Goal: Task Accomplishment & Management: Use online tool/utility

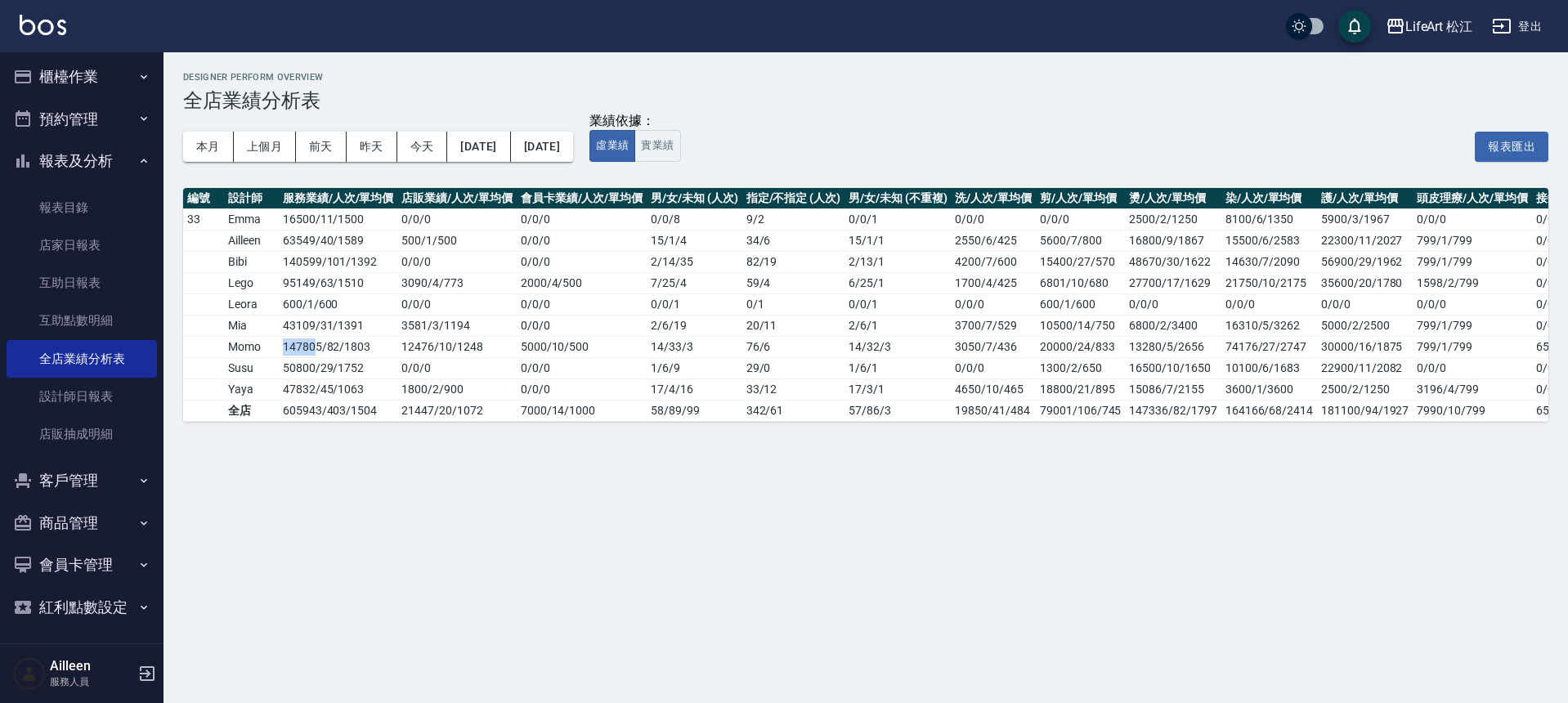
scroll to position [7, 0]
click at [117, 473] on button "客戶管理" at bounding box center [82, 477] width 151 height 42
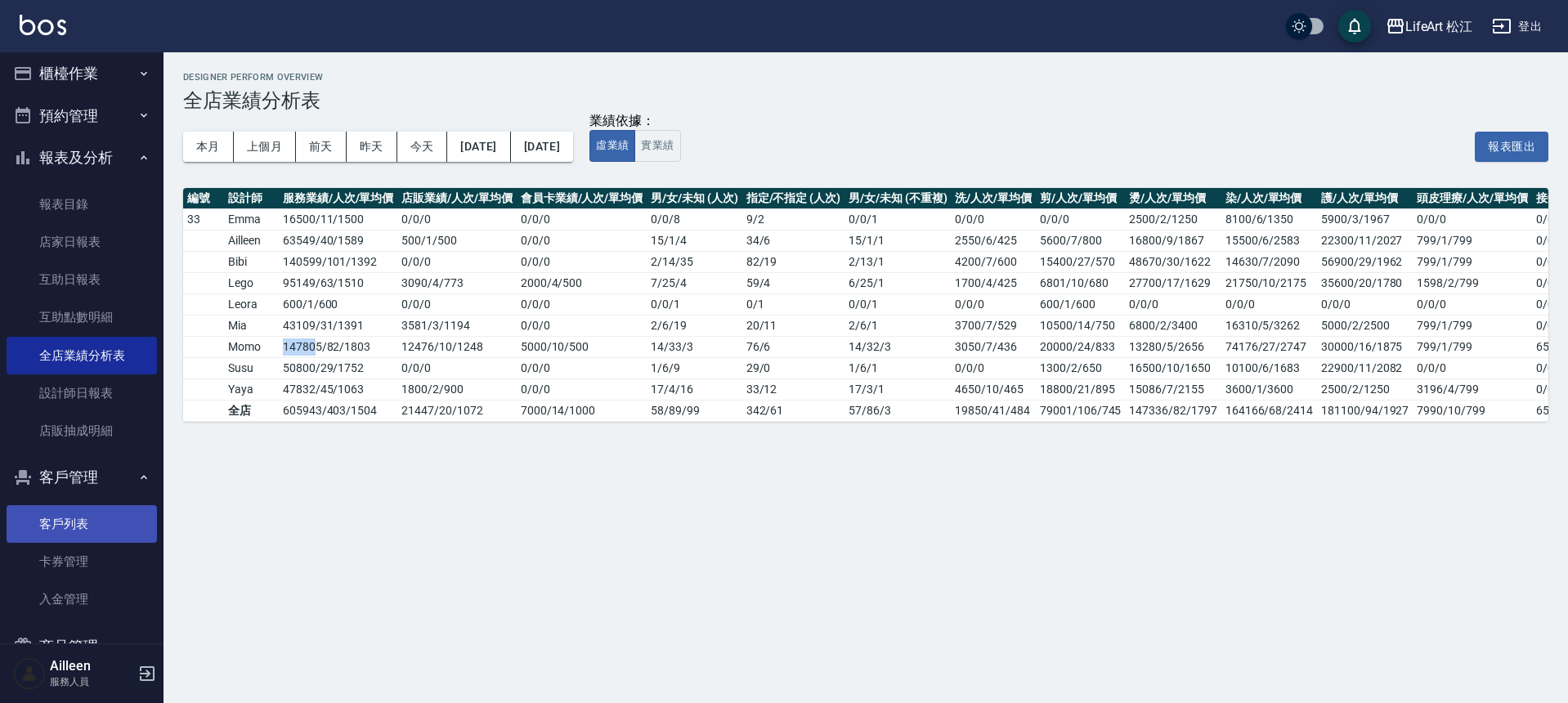
click at [80, 532] on link "客戶列表" at bounding box center [82, 523] width 151 height 37
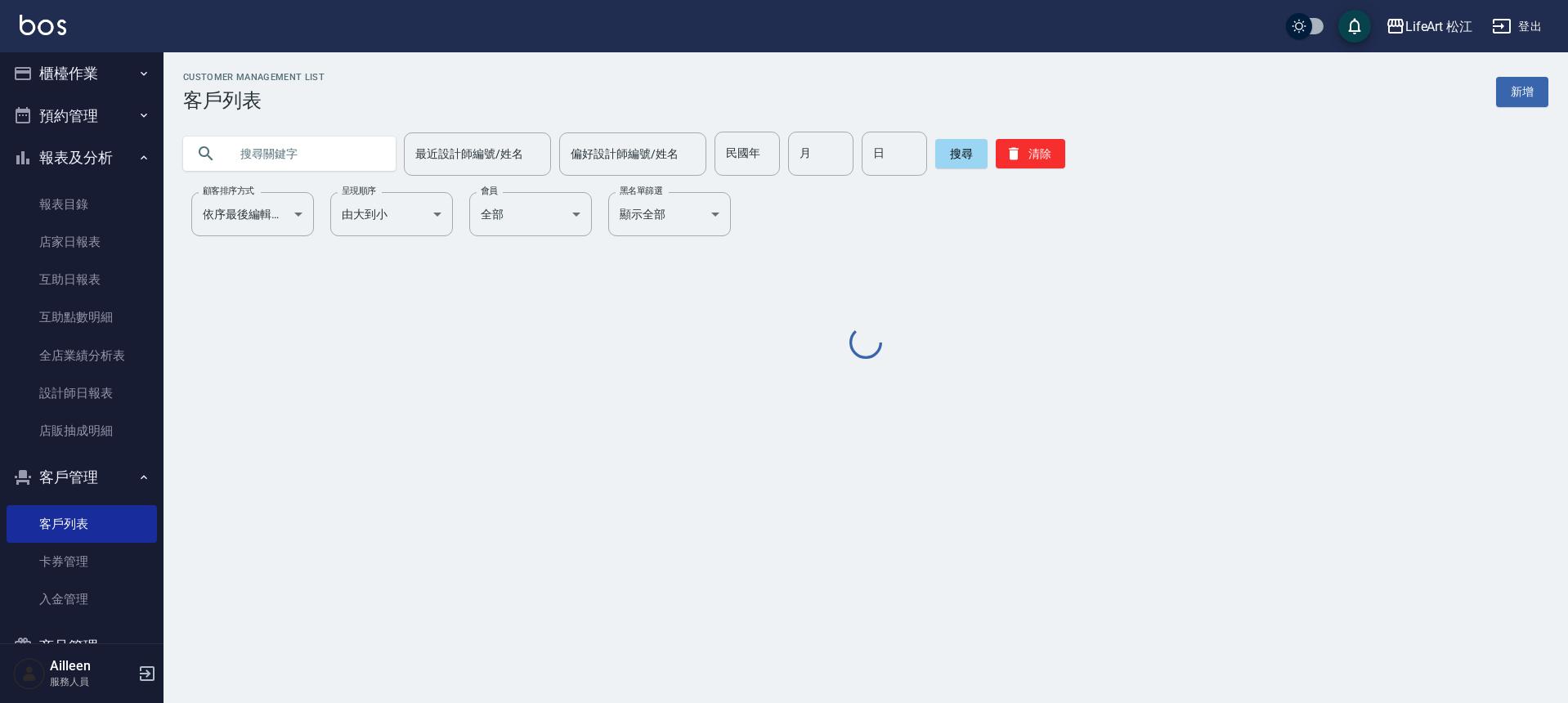
click at [338, 157] on input "text" at bounding box center [306, 153] width 154 height 44
type input "ㄕ"
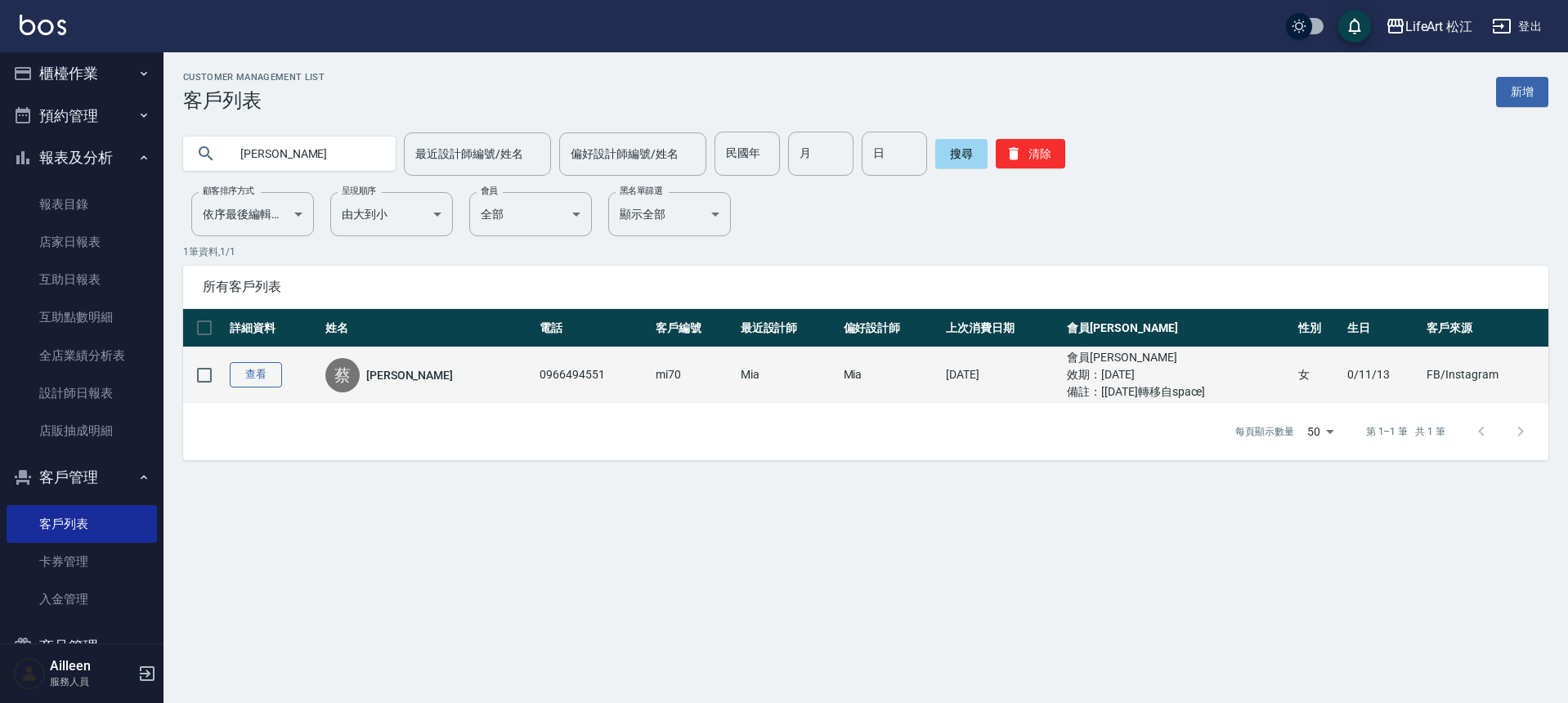
type input "[PERSON_NAME]"
click at [270, 365] on link "查看" at bounding box center [255, 374] width 53 height 25
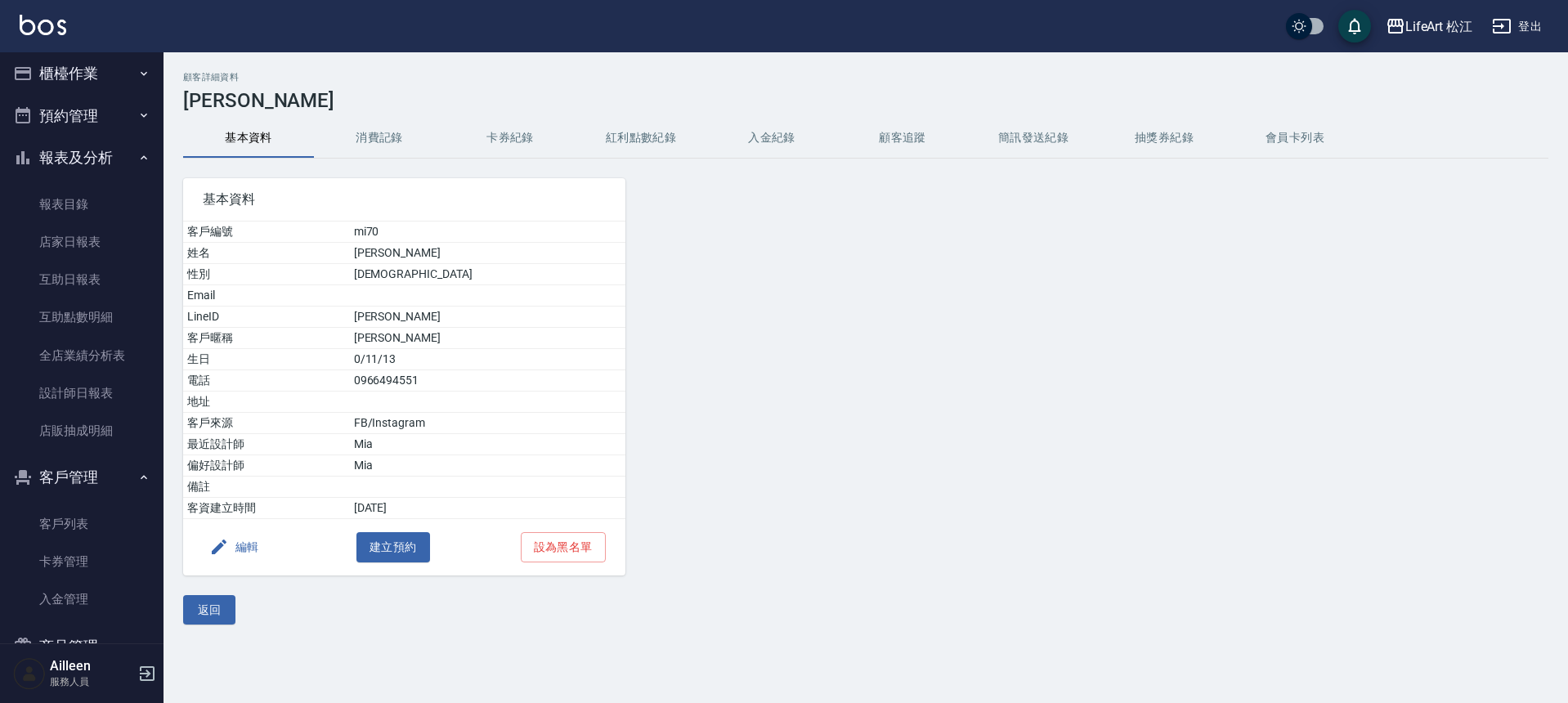
click at [350, 150] on button "消費記錄" at bounding box center [379, 138] width 131 height 39
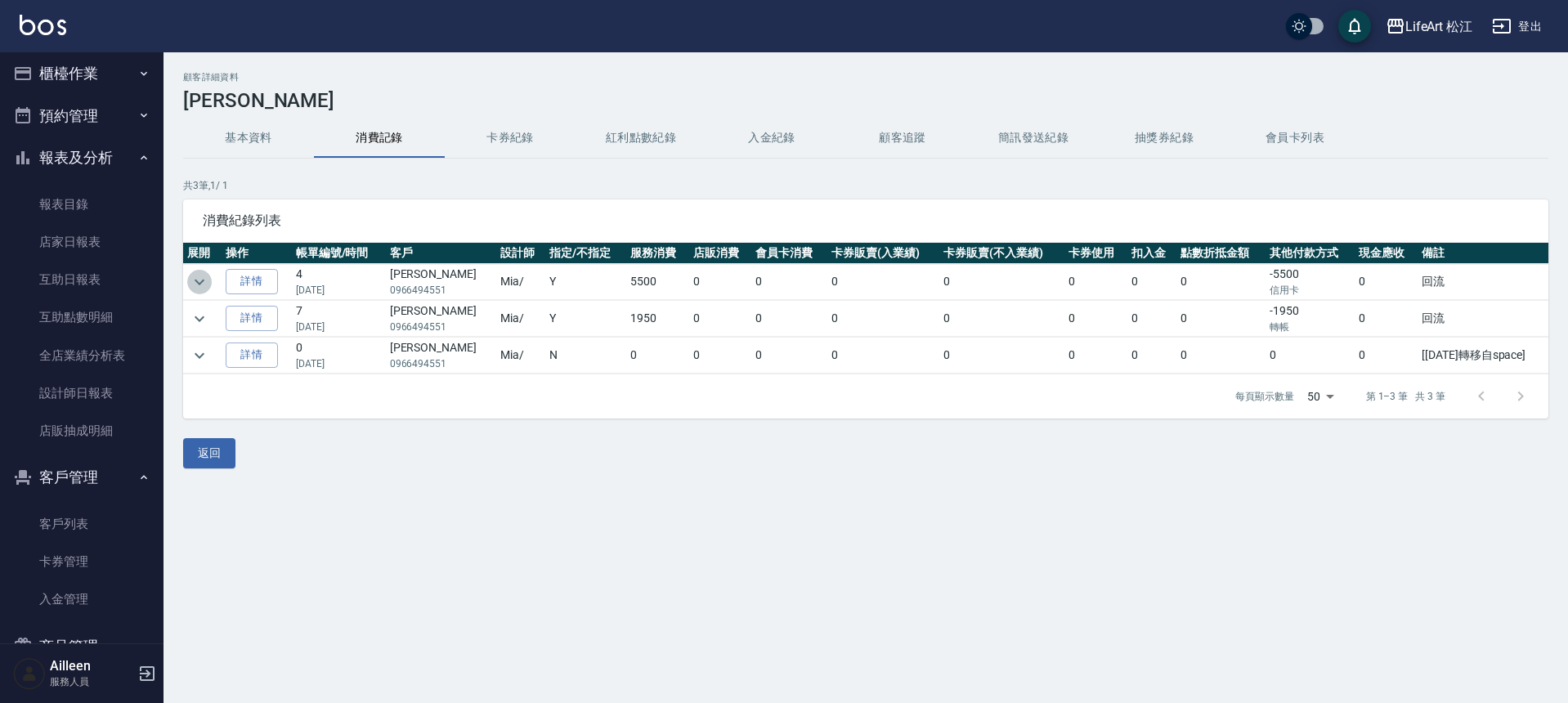
click at [199, 288] on icon "expand row" at bounding box center [200, 282] width 19 height 19
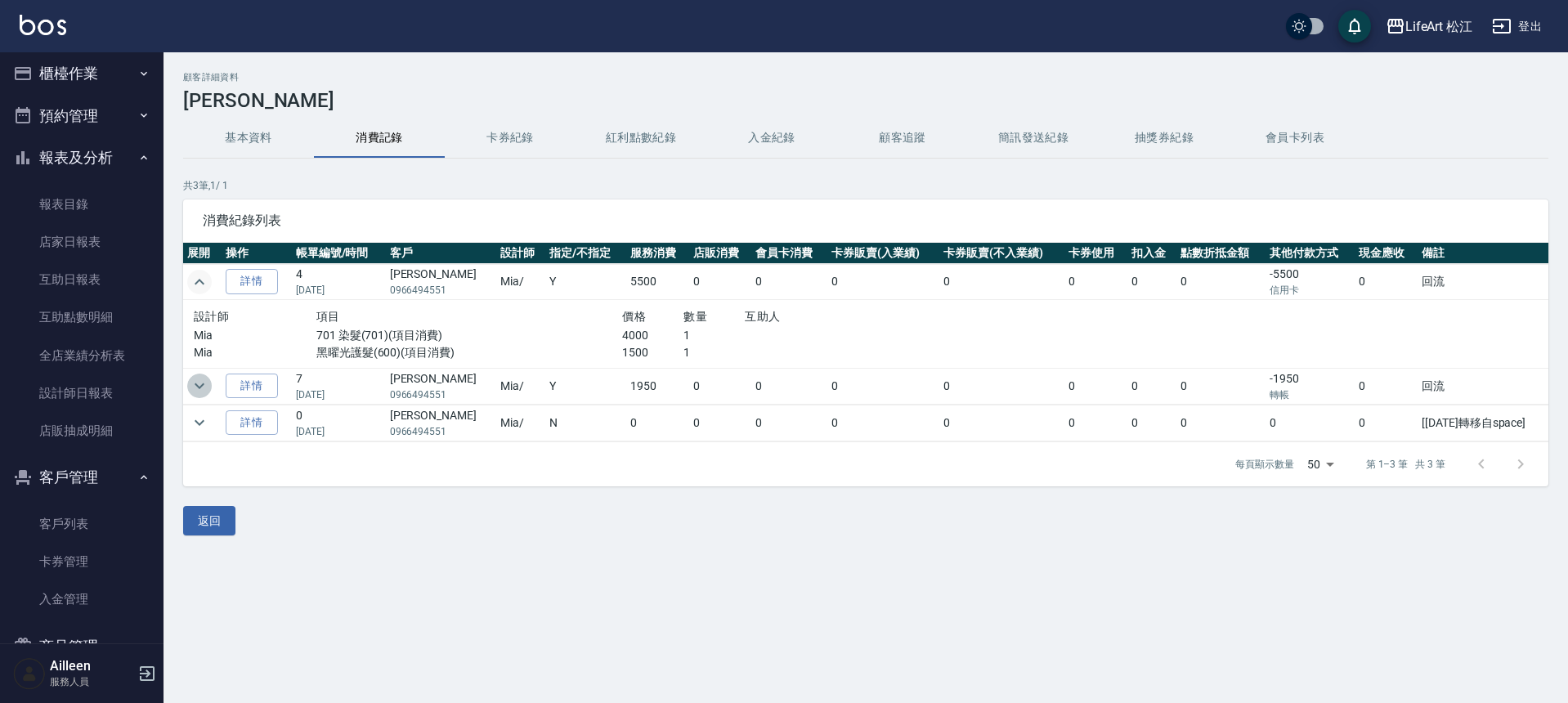
click at [204, 387] on icon "expand row" at bounding box center [200, 386] width 19 height 19
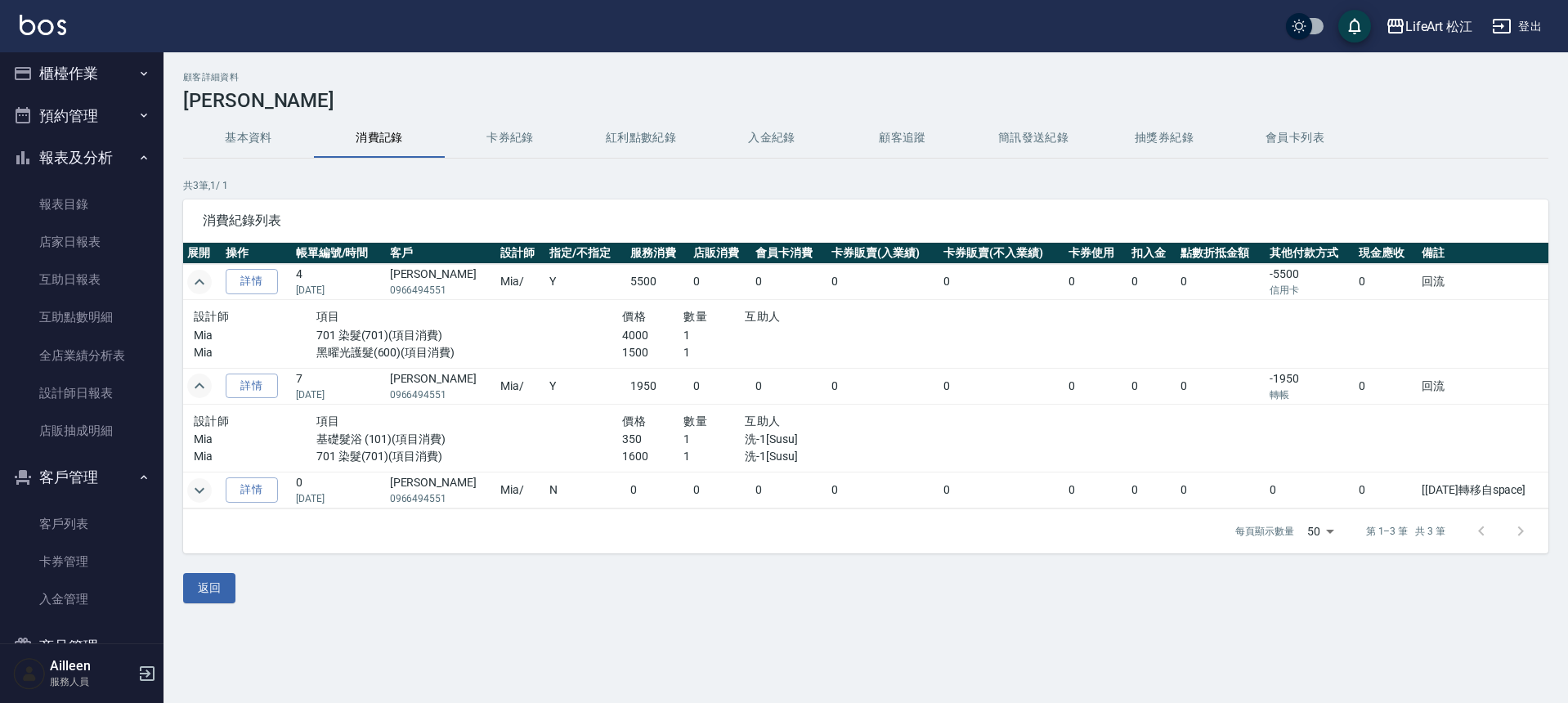
click at [194, 487] on icon "expand row" at bounding box center [200, 490] width 19 height 19
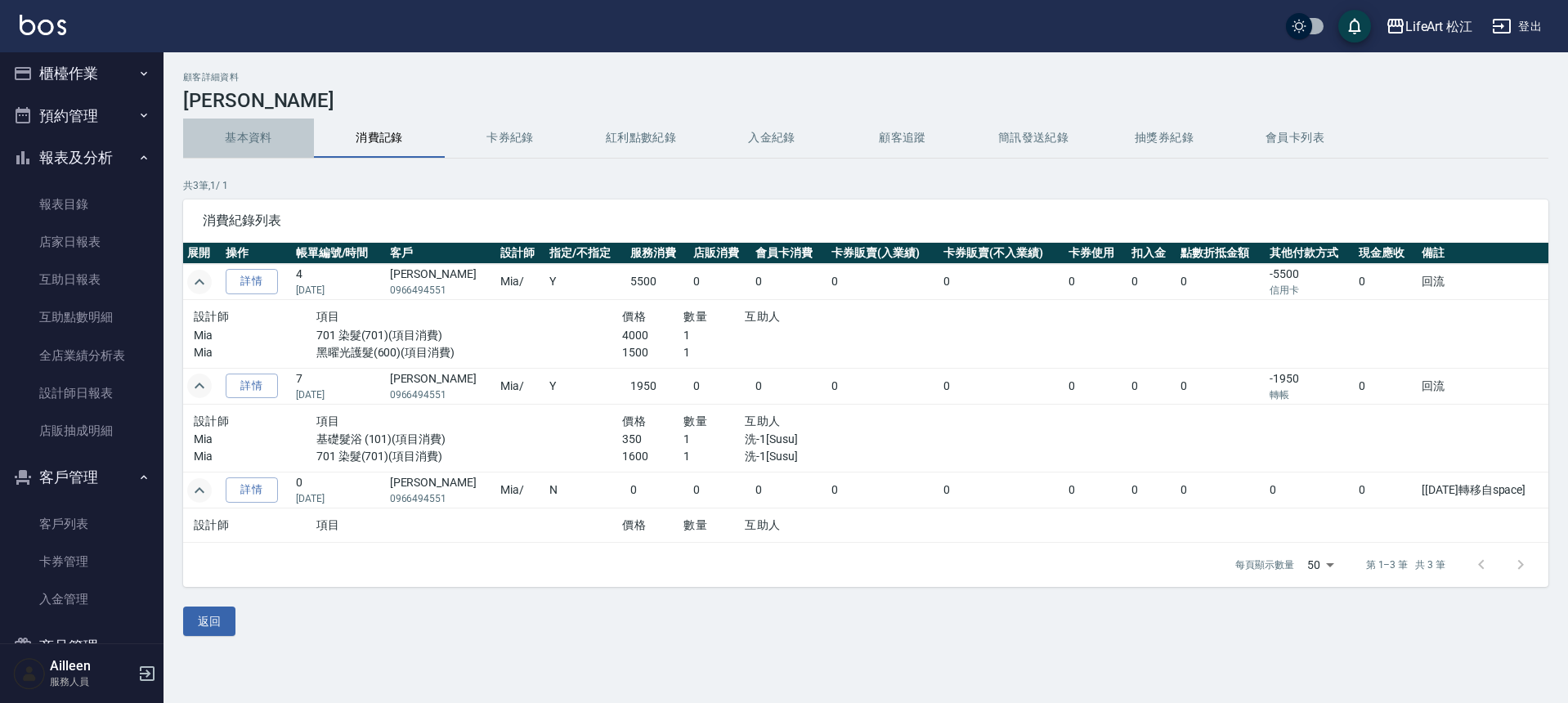
click at [222, 141] on button "基本資料" at bounding box center [249, 138] width 131 height 39
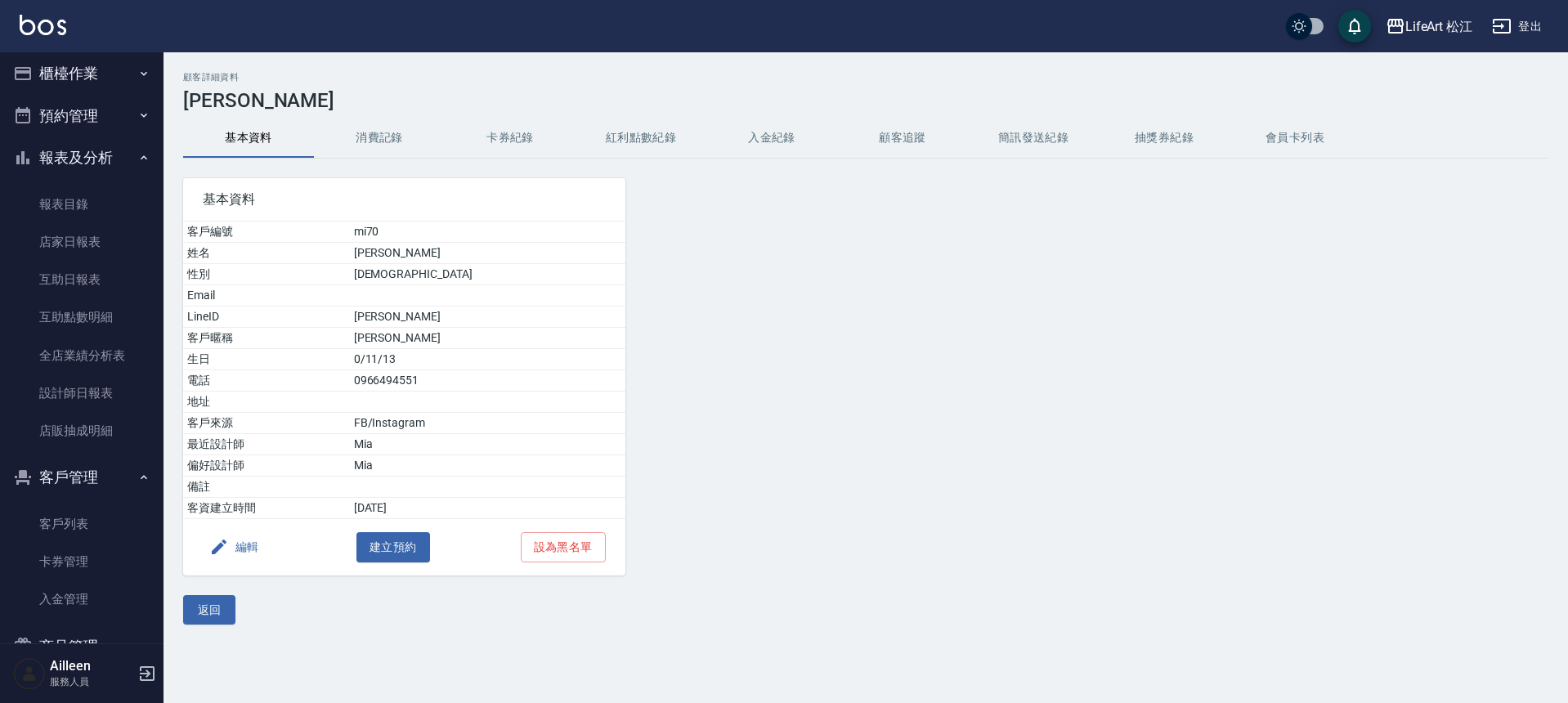
click at [372, 139] on button "消費記錄" at bounding box center [379, 138] width 131 height 39
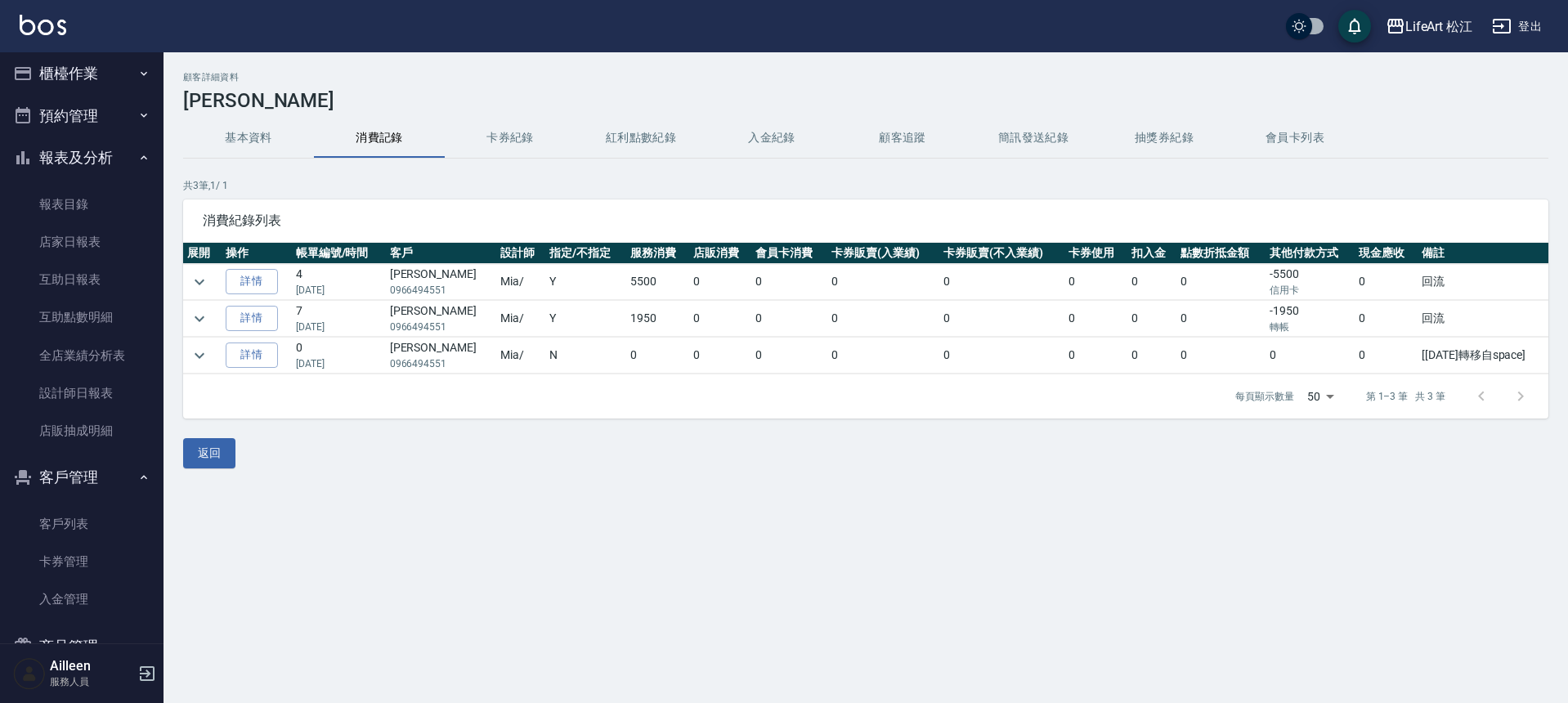
click at [493, 145] on button "卡券紀錄" at bounding box center [510, 138] width 131 height 39
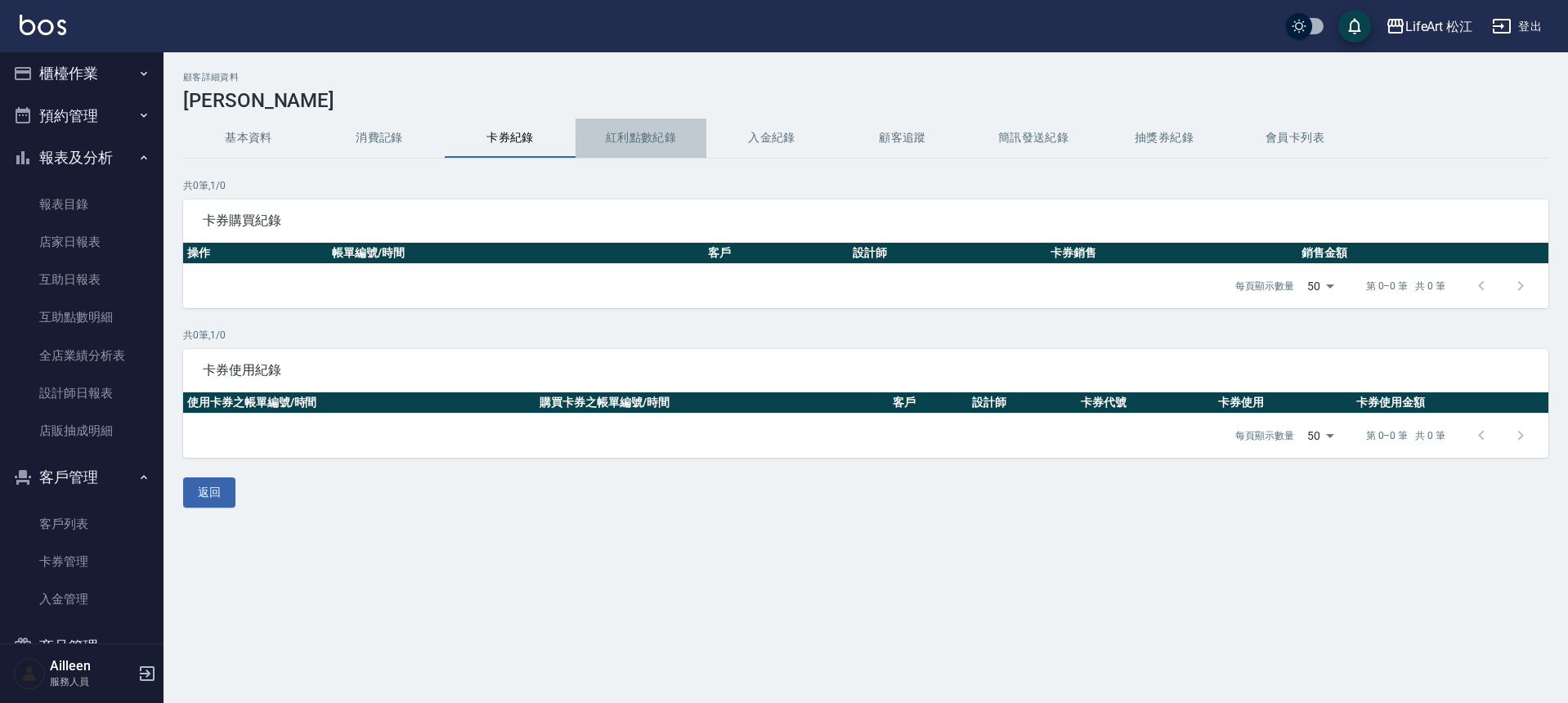
click at [593, 132] on button "紅利點數紀錄" at bounding box center [641, 138] width 131 height 39
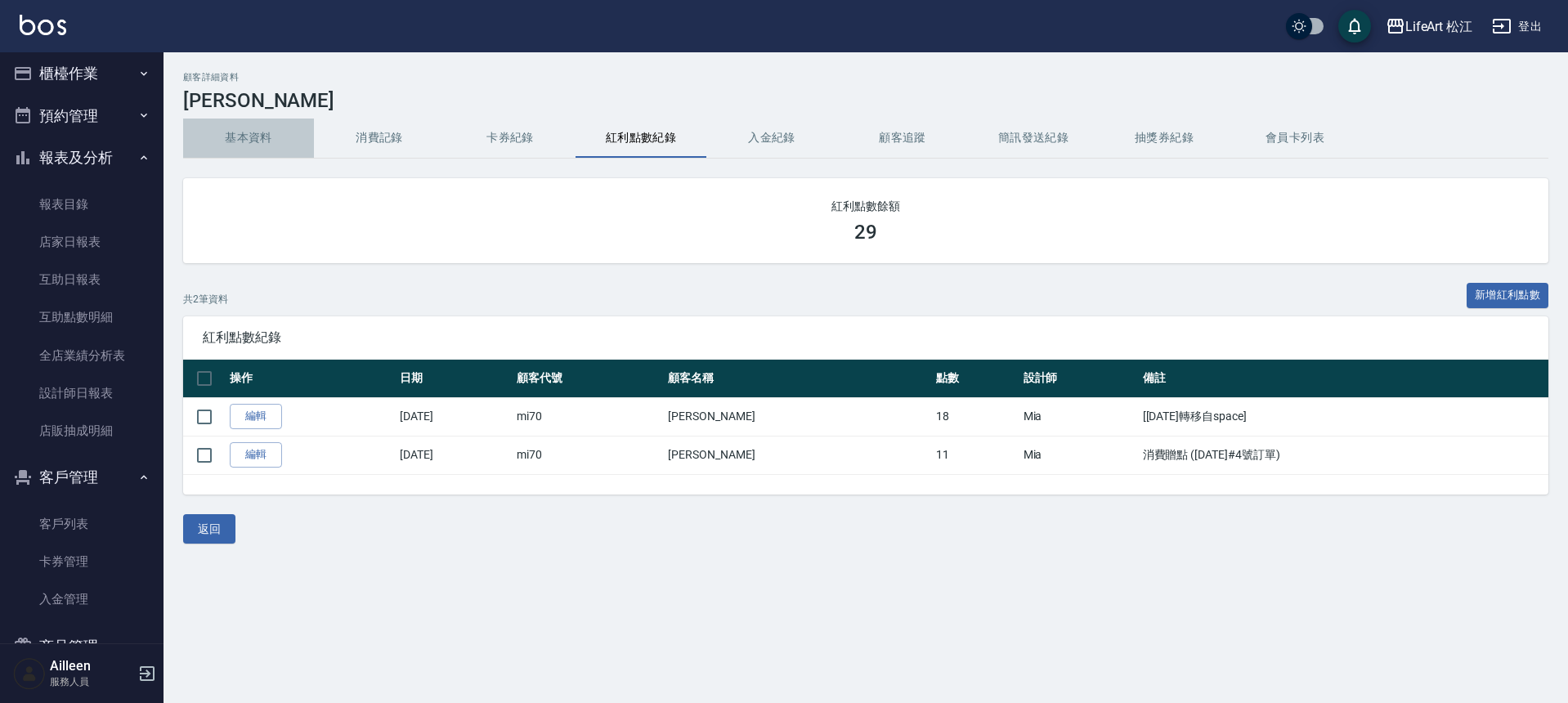
click at [236, 136] on button "基本資料" at bounding box center [249, 138] width 131 height 39
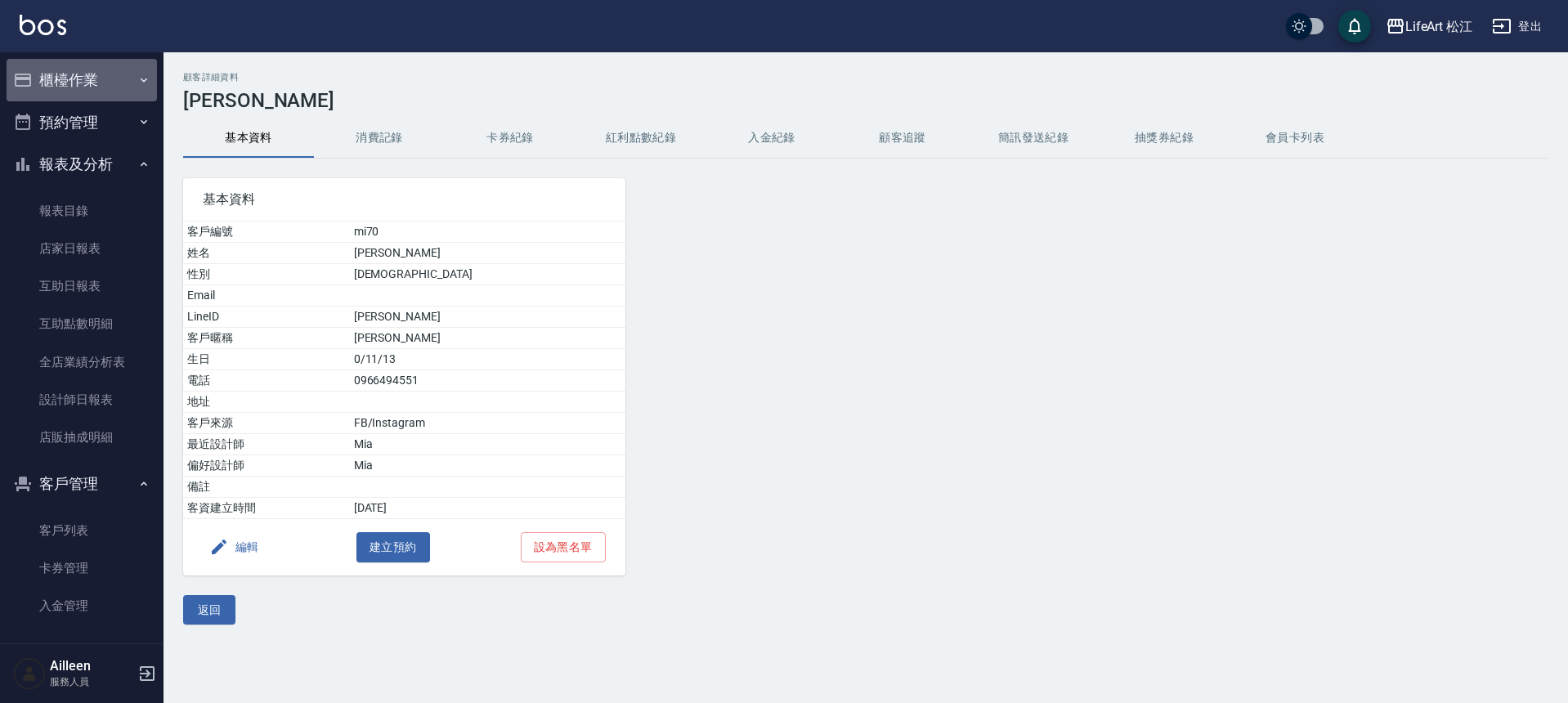
click at [101, 81] on button "櫃檯作業" at bounding box center [82, 80] width 151 height 42
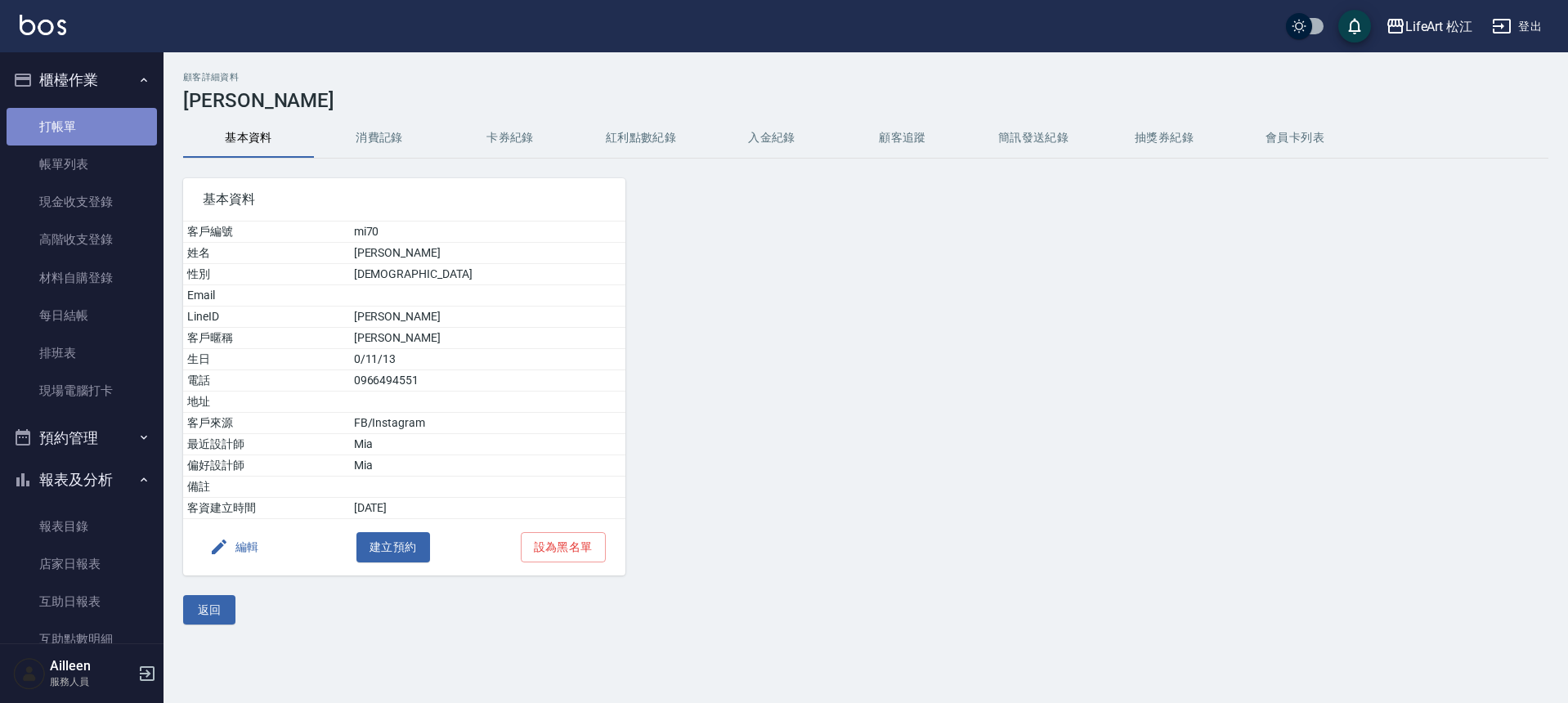
click at [102, 120] on link "打帳單" at bounding box center [82, 126] width 151 height 37
